Goal: Transaction & Acquisition: Purchase product/service

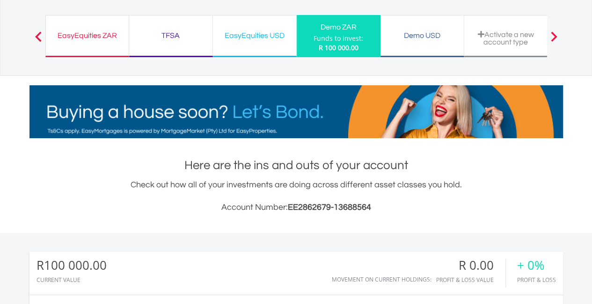
scroll to position [94, 0]
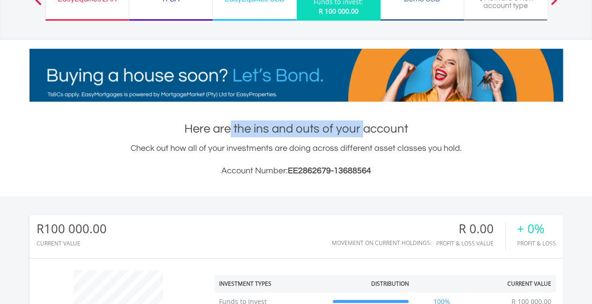
drag, startPoint x: 228, startPoint y: 127, endPoint x: 363, endPoint y: 129, distance: 134.4
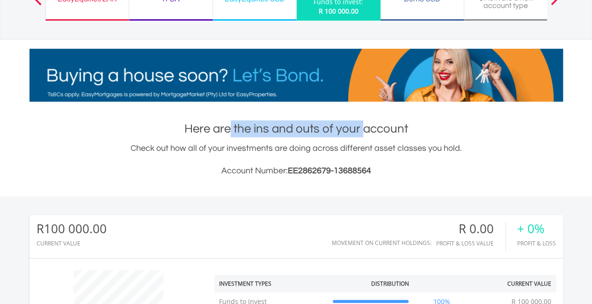
click at [363, 129] on h1 "Here are the ins and outs of your account" at bounding box center [296, 128] width 534 height 17
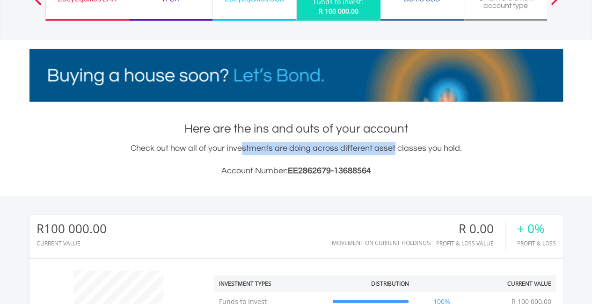
drag, startPoint x: 248, startPoint y: 148, endPoint x: 346, endPoint y: 148, distance: 98.8
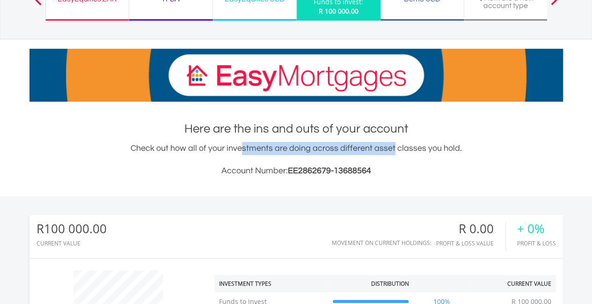
click at [346, 148] on div "Check out how all of your investments are doing across different asset classes …" at bounding box center [296, 160] width 534 height 36
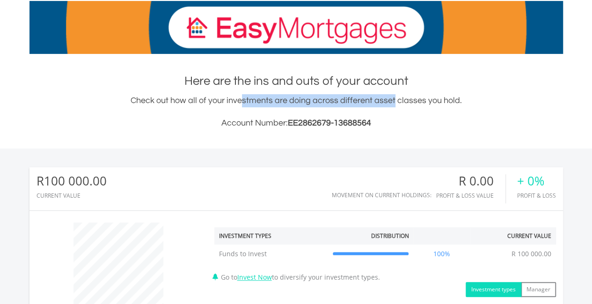
scroll to position [140, 0]
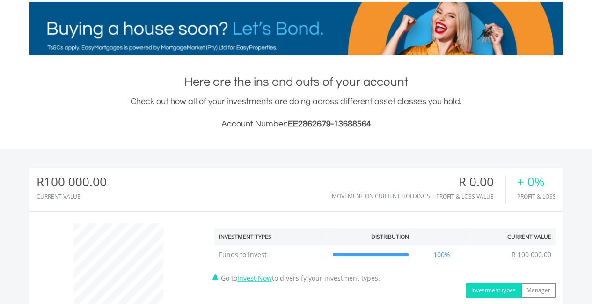
click at [184, 102] on div "Check out how all of your investments are doing across different asset classes …" at bounding box center [296, 113] width 534 height 36
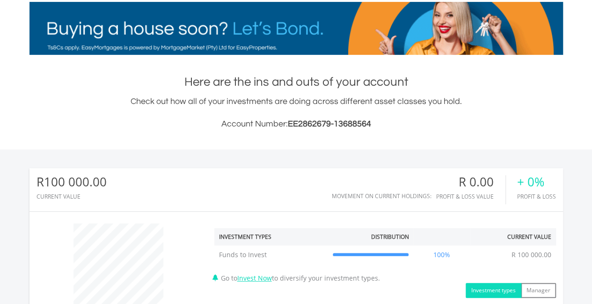
drag, startPoint x: 170, startPoint y: 102, endPoint x: 425, endPoint y: 103, distance: 254.7
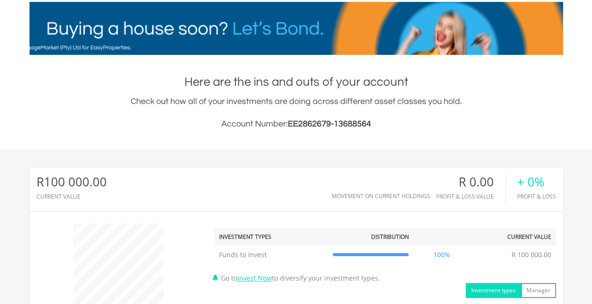
click at [425, 103] on div "Check out how all of your investments are doing across different asset classes …" at bounding box center [296, 113] width 534 height 36
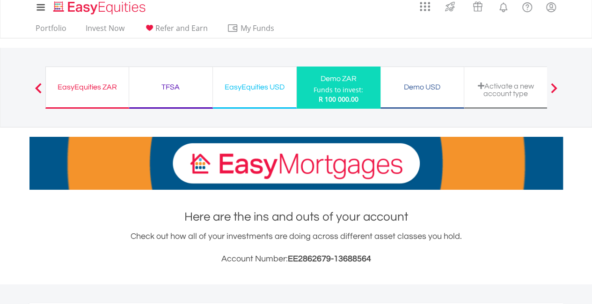
scroll to position [0, 0]
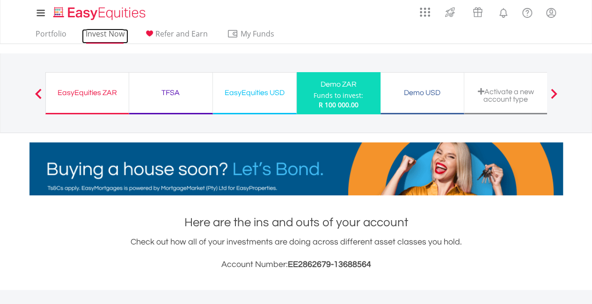
click at [106, 35] on link "Invest Now" at bounding box center [105, 36] width 46 height 15
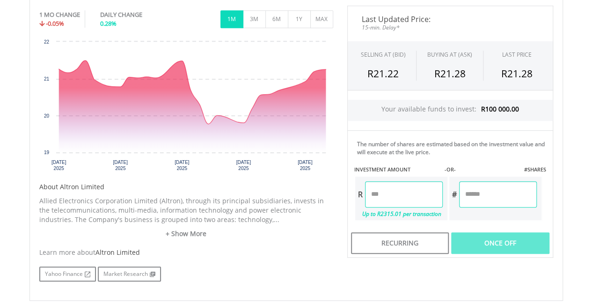
scroll to position [328, 0]
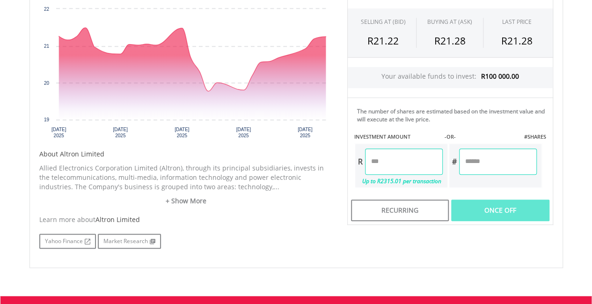
click at [388, 158] on input "number" at bounding box center [404, 161] width 78 height 26
type input "******"
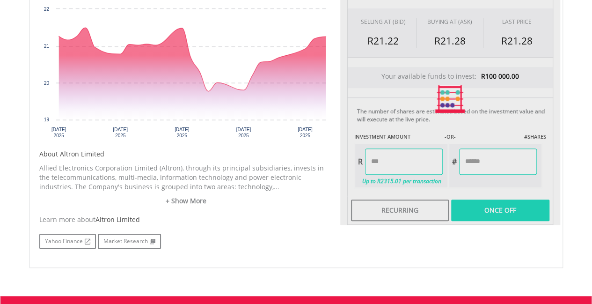
click at [477, 157] on div "Last Updated Price: 15-min. Delay* SELLING AT (BID) BUYING AT (ASK) LAST PRICE …" at bounding box center [450, 99] width 220 height 252
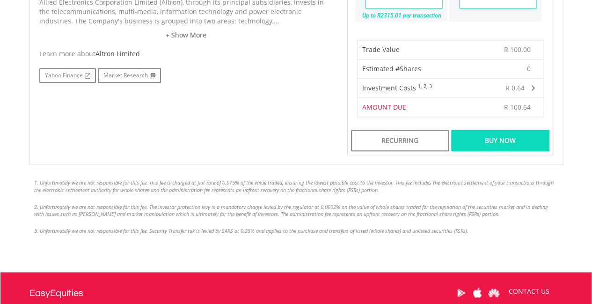
scroll to position [515, 0]
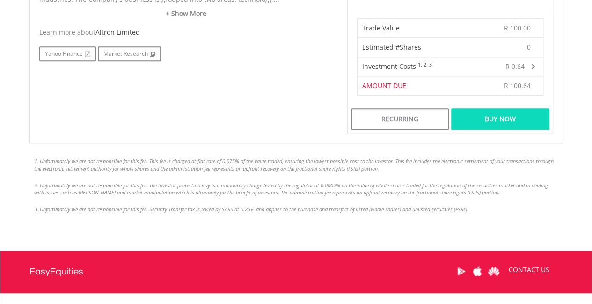
click at [484, 119] on div "Buy Now" at bounding box center [500, 119] width 98 height 22
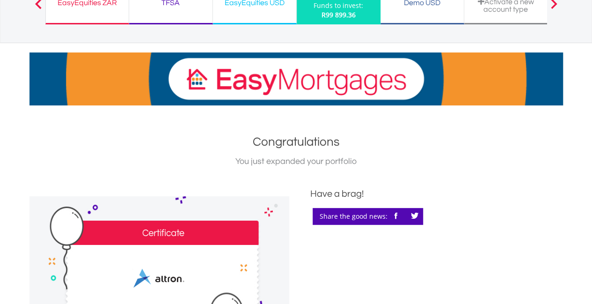
scroll to position [94, 0]
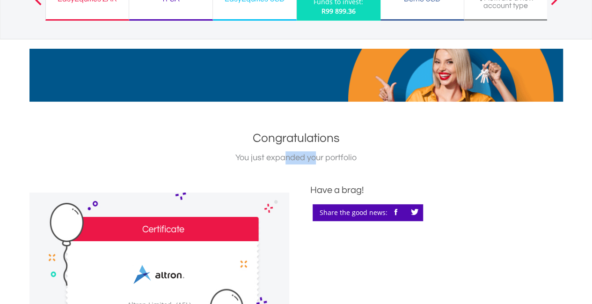
drag, startPoint x: 286, startPoint y: 158, endPoint x: 315, endPoint y: 159, distance: 28.6
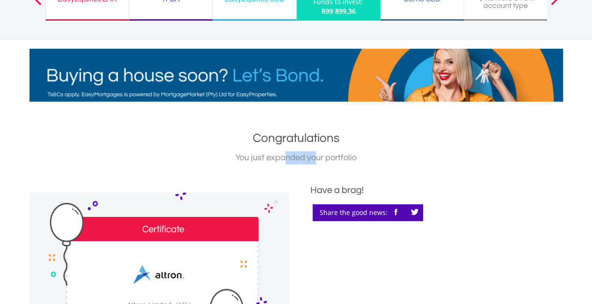
click at [315, 159] on div "You just expanded your portfolio" at bounding box center [296, 157] width 534 height 13
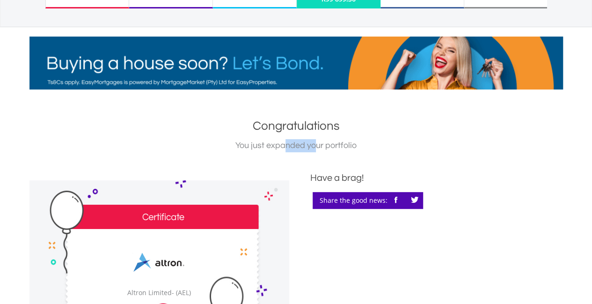
scroll to position [47, 0]
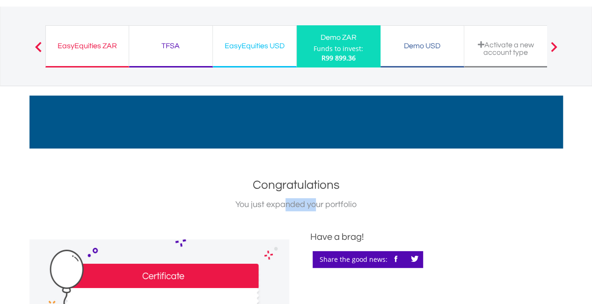
click at [96, 45] on div "EasyEquities ZAR" at bounding box center [88, 45] width 72 height 13
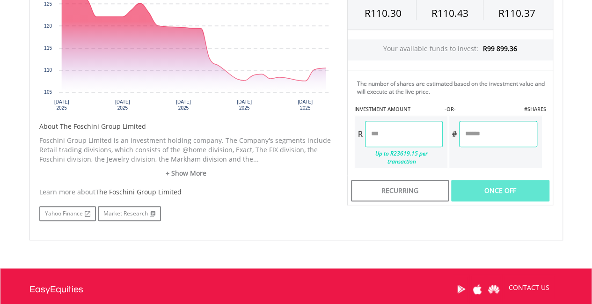
scroll to position [375, 0]
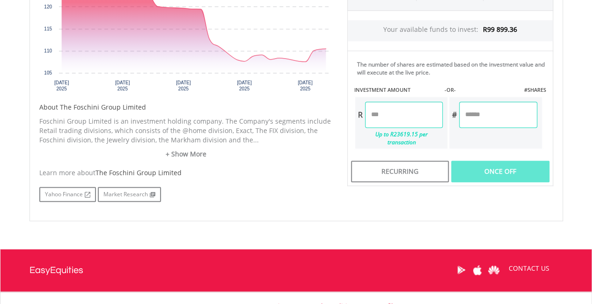
click at [390, 116] on input "number" at bounding box center [404, 115] width 78 height 26
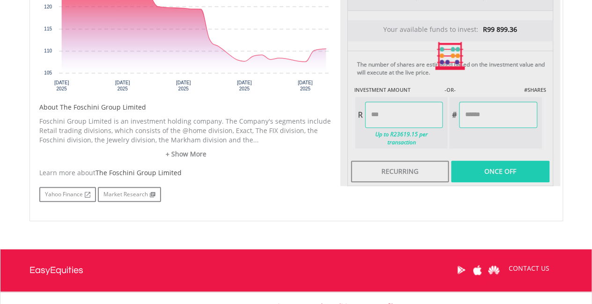
click at [494, 114] on div "Last Updated Price: 15-min. Delay* SELLING AT (BID) BUYING AT (ASK) LAST PRICE …" at bounding box center [450, 56] width 220 height 260
type input "******"
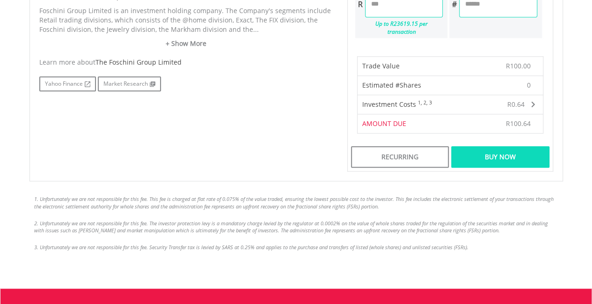
scroll to position [515, 0]
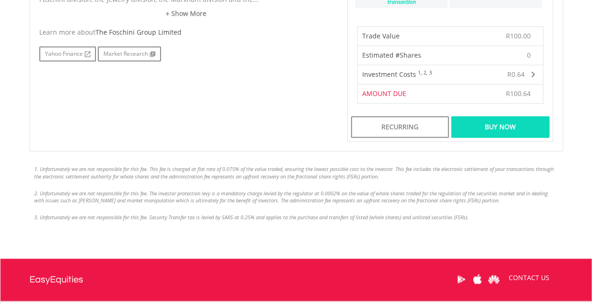
click at [488, 116] on div "Buy Now" at bounding box center [500, 127] width 98 height 22
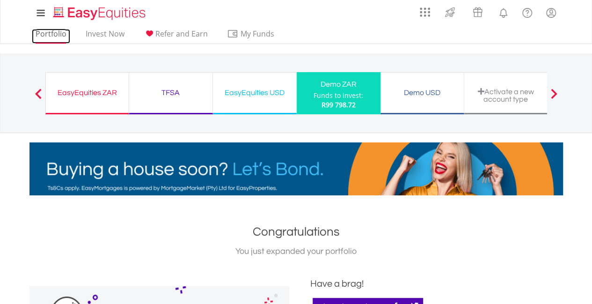
click at [58, 33] on link "Portfolio" at bounding box center [51, 36] width 38 height 15
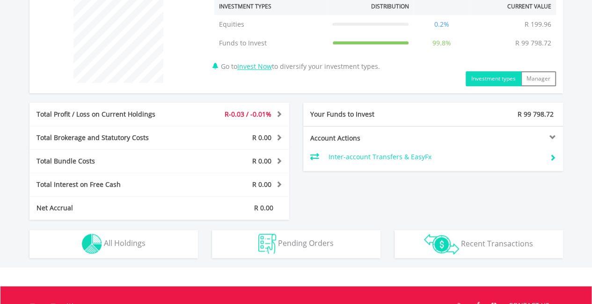
scroll to position [375, 0]
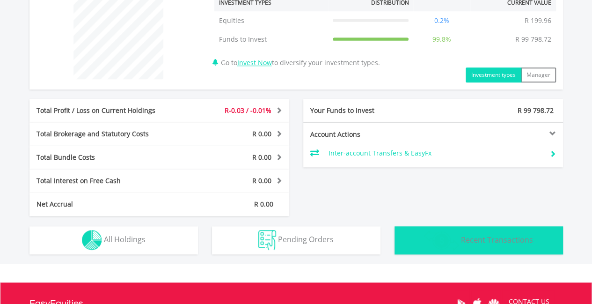
click at [474, 236] on span "Recent Transactions" at bounding box center [497, 239] width 72 height 10
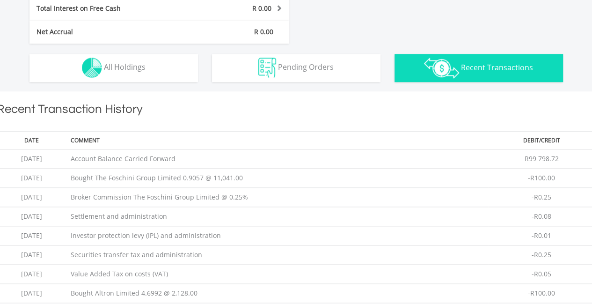
scroll to position [638, 0]
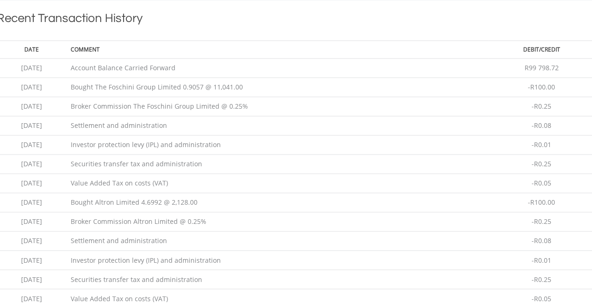
drag, startPoint x: 117, startPoint y: 85, endPoint x: 167, endPoint y: 85, distance: 50.1
click at [167, 85] on td "Bought The Foschini Group Limited 0.9057 @ 11,041.00" at bounding box center [277, 87] width 422 height 19
drag, startPoint x: 135, startPoint y: 105, endPoint x: 159, endPoint y: 105, distance: 24.4
click at [159, 105] on td "Broker Commission The Foschini Group Limited @ 0.25%" at bounding box center [277, 106] width 422 height 19
drag, startPoint x: 124, startPoint y: 124, endPoint x: 154, endPoint y: 125, distance: 29.5
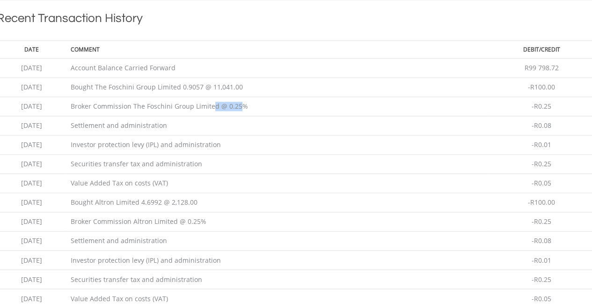
click at [154, 125] on td "Settlement and administration" at bounding box center [277, 125] width 422 height 19
drag, startPoint x: 138, startPoint y: 141, endPoint x: 162, endPoint y: 141, distance: 24.8
click at [162, 141] on td "Investor protection levy (IPL) and administration" at bounding box center [277, 144] width 422 height 19
drag, startPoint x: 141, startPoint y: 162, endPoint x: 147, endPoint y: 162, distance: 5.6
click at [147, 162] on td "Securities transfer tax and administration" at bounding box center [277, 164] width 422 height 19
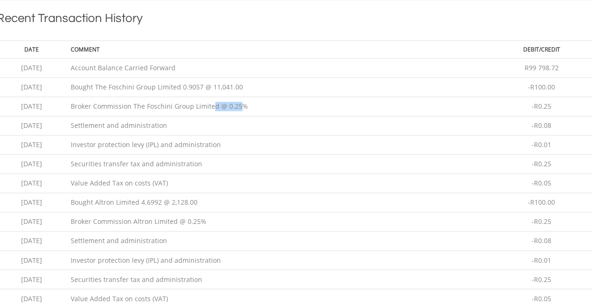
drag, startPoint x: 123, startPoint y: 179, endPoint x: 158, endPoint y: 178, distance: 35.6
click at [154, 178] on td "Value Added Tax on costs (VAT)" at bounding box center [277, 183] width 422 height 19
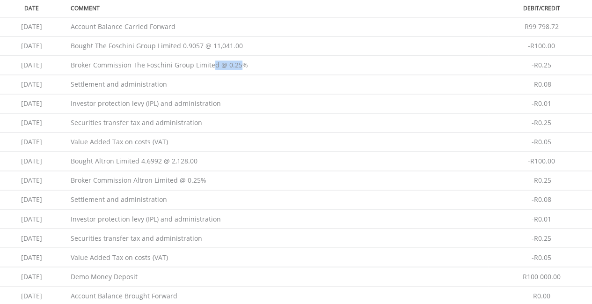
scroll to position [731, 0]
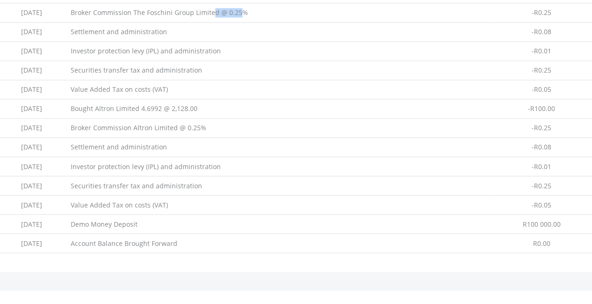
drag, startPoint x: 134, startPoint y: 106, endPoint x: 159, endPoint y: 107, distance: 24.8
click at [159, 107] on td "Bought Altron Limited 4.6992 @ 2,128.00" at bounding box center [277, 108] width 422 height 19
drag, startPoint x: 133, startPoint y: 126, endPoint x: 153, endPoint y: 127, distance: 20.2
click at [153, 127] on td "Broker Commission Altron Limited @ 0.25%" at bounding box center [277, 127] width 422 height 19
drag, startPoint x: 118, startPoint y: 145, endPoint x: 141, endPoint y: 145, distance: 22.9
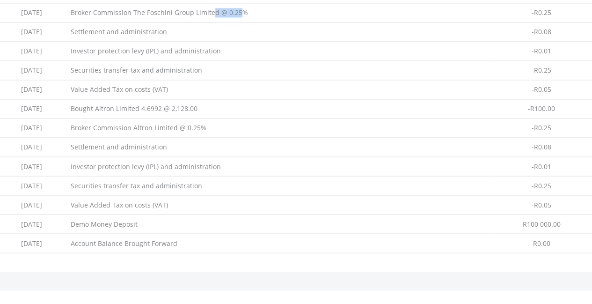
click at [140, 145] on td "Settlement and administration" at bounding box center [277, 147] width 422 height 19
drag, startPoint x: 125, startPoint y: 162, endPoint x: 164, endPoint y: 165, distance: 38.5
click at [163, 165] on td "Investor protection levy (IPL) and administration" at bounding box center [277, 166] width 422 height 19
drag, startPoint x: 127, startPoint y: 183, endPoint x: 155, endPoint y: 183, distance: 27.6
click at [154, 183] on td "Securities transfer tax and administration" at bounding box center [277, 185] width 422 height 19
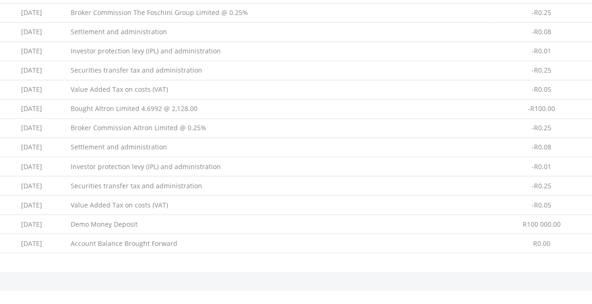
drag, startPoint x: 122, startPoint y: 200, endPoint x: 151, endPoint y: 202, distance: 29.5
click at [147, 201] on td "Value Added Tax on costs (VAT)" at bounding box center [277, 204] width 422 height 19
drag, startPoint x: 128, startPoint y: 220, endPoint x: 142, endPoint y: 221, distance: 14.5
click at [140, 220] on td "Demo Money Deposit" at bounding box center [277, 223] width 422 height 19
drag, startPoint x: 125, startPoint y: 236, endPoint x: 179, endPoint y: 227, distance: 55.1
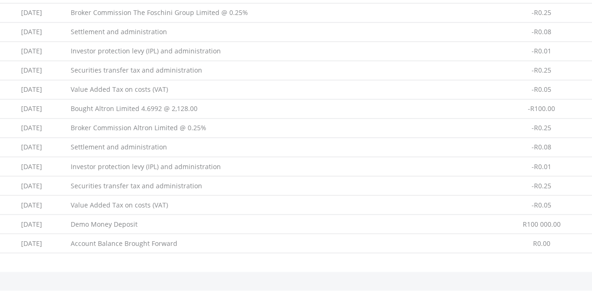
click at [152, 235] on td "Account Balance Brought Forward" at bounding box center [277, 243] width 422 height 19
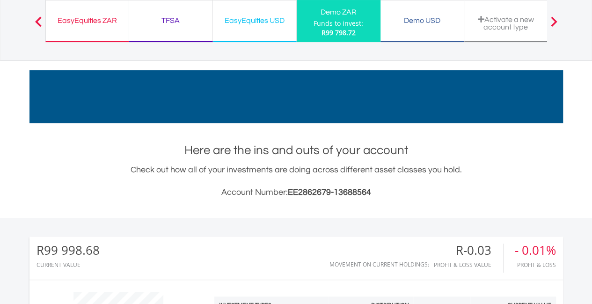
scroll to position [0, 0]
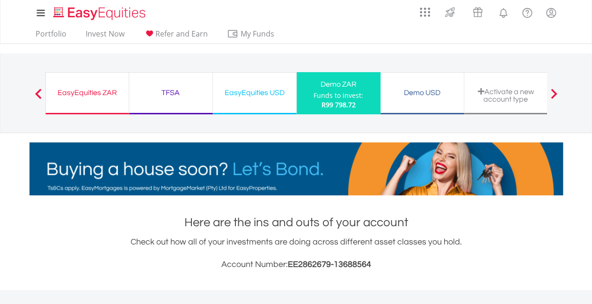
click at [87, 94] on div "EasyEquities ZAR" at bounding box center [88, 92] width 72 height 13
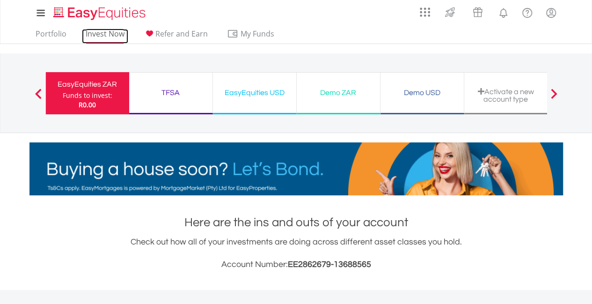
click at [115, 32] on link "Invest Now" at bounding box center [105, 36] width 46 height 15
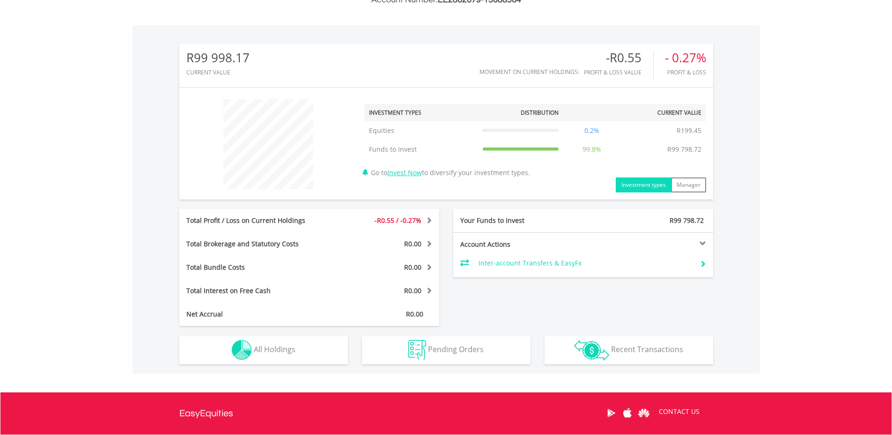
scroll to position [281, 0]
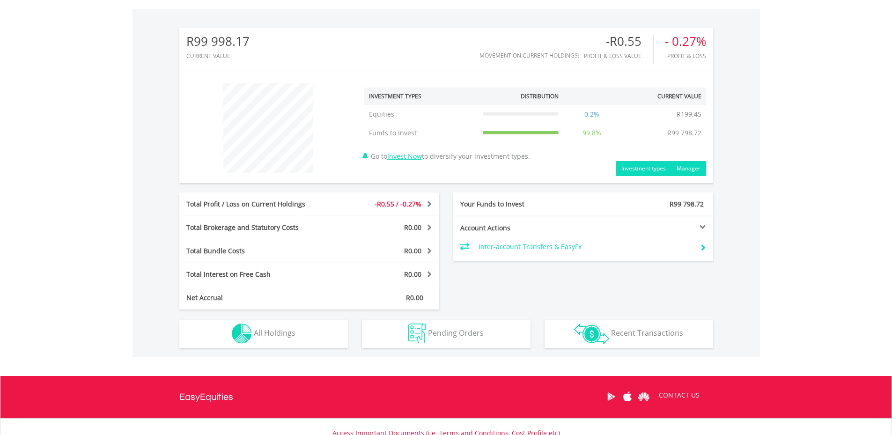
click at [687, 173] on button "Manager" at bounding box center [688, 168] width 35 height 15
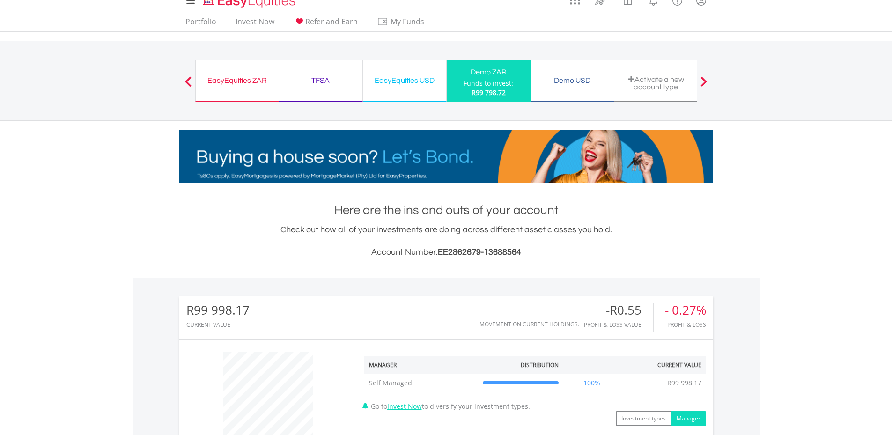
scroll to position [0, 0]
